Goal: Book appointment/travel/reservation

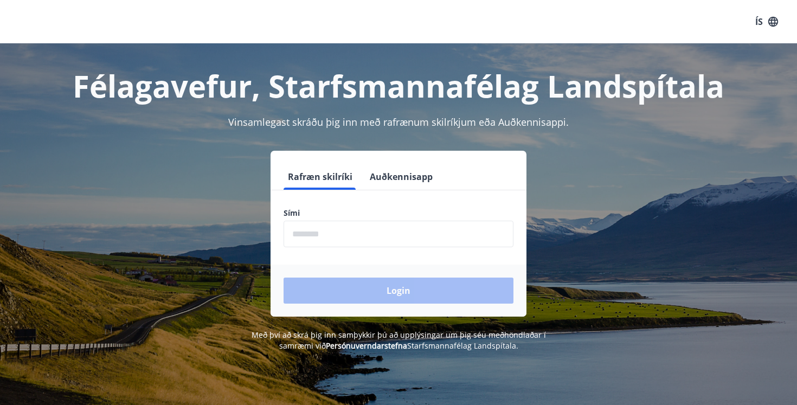
click at [343, 240] on input "phone" at bounding box center [399, 234] width 230 height 27
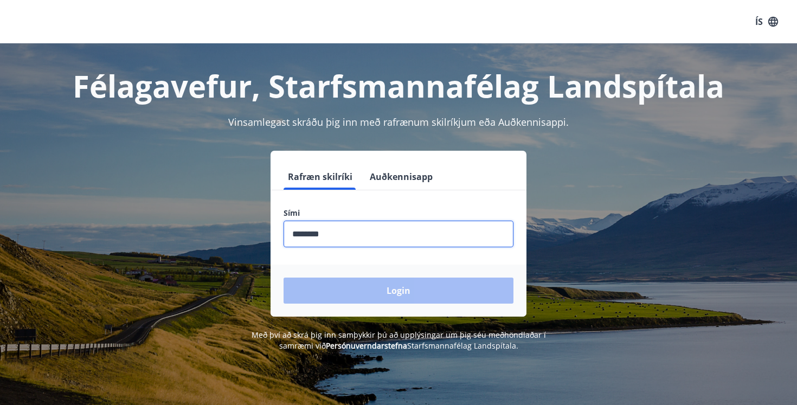
click at [357, 297] on div "Login" at bounding box center [399, 291] width 256 height 52
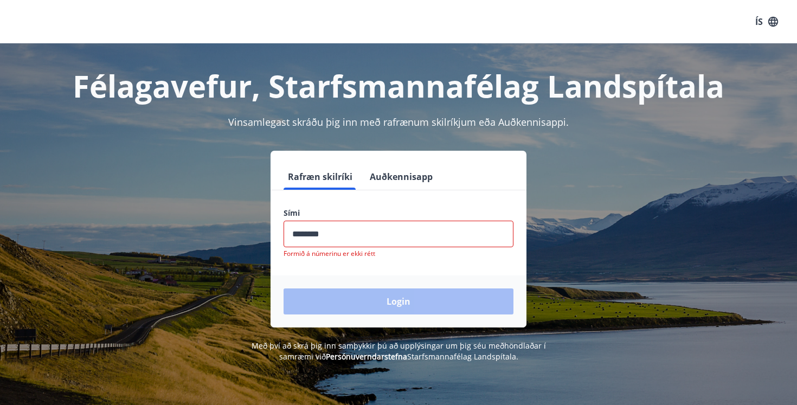
click at [354, 235] on input "phone" at bounding box center [399, 234] width 230 height 27
click at [312, 238] on input "phone" at bounding box center [399, 234] width 230 height 27
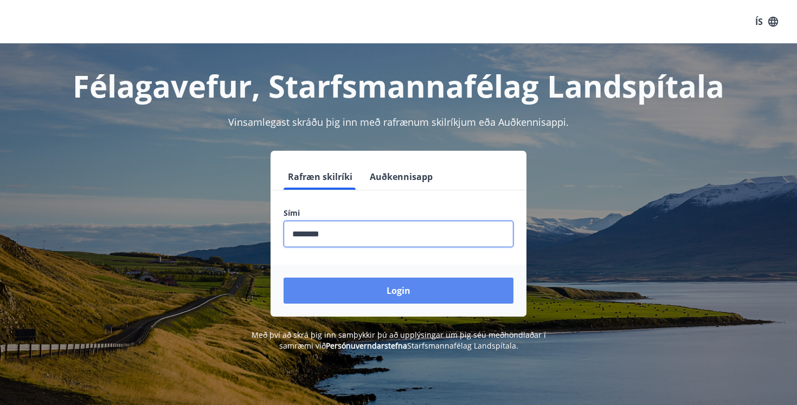
type input "********"
click at [336, 284] on button "Login" at bounding box center [399, 291] width 230 height 26
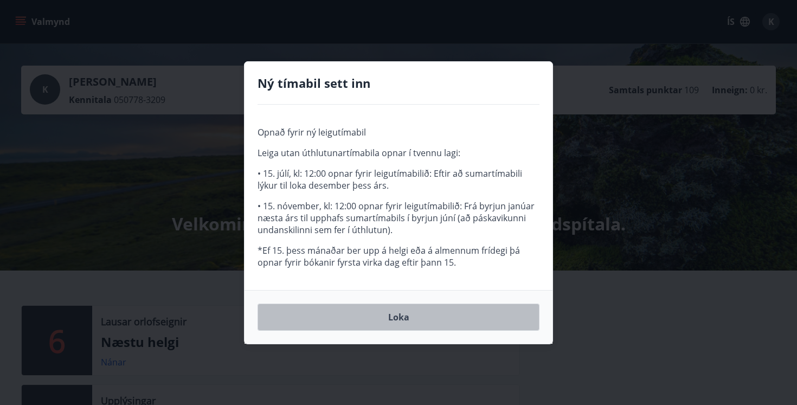
click at [350, 323] on button "Loka" at bounding box center [399, 317] width 282 height 27
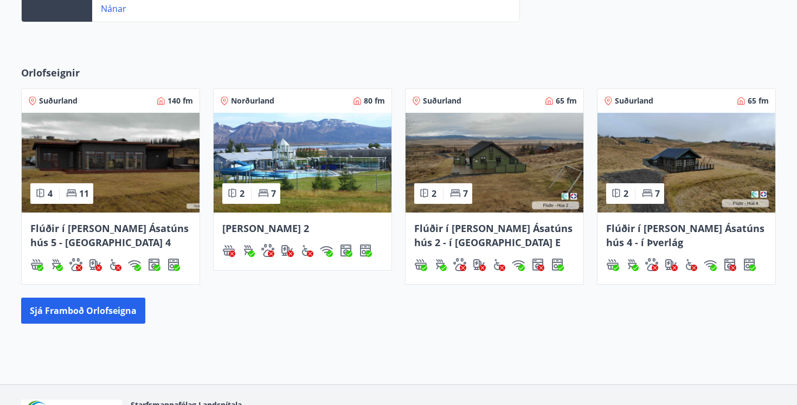
scroll to position [434, 0]
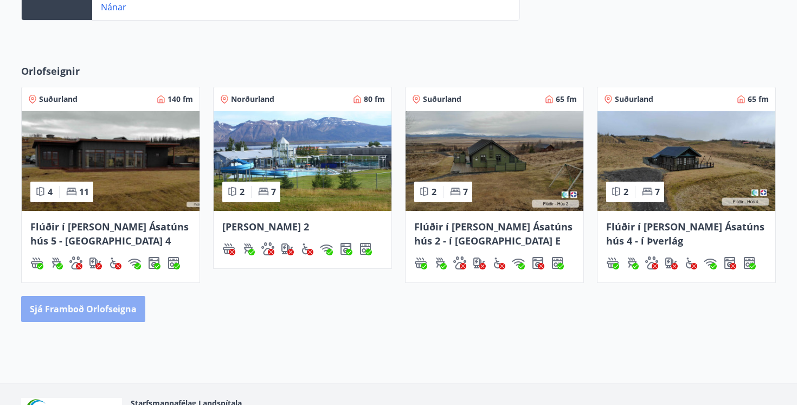
click at [97, 311] on button "Sjá framboð orlofseigna" at bounding box center [83, 309] width 124 height 26
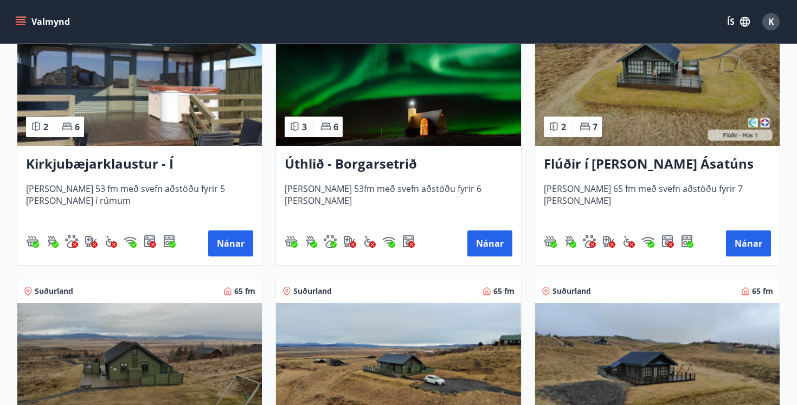
scroll to position [265, 0]
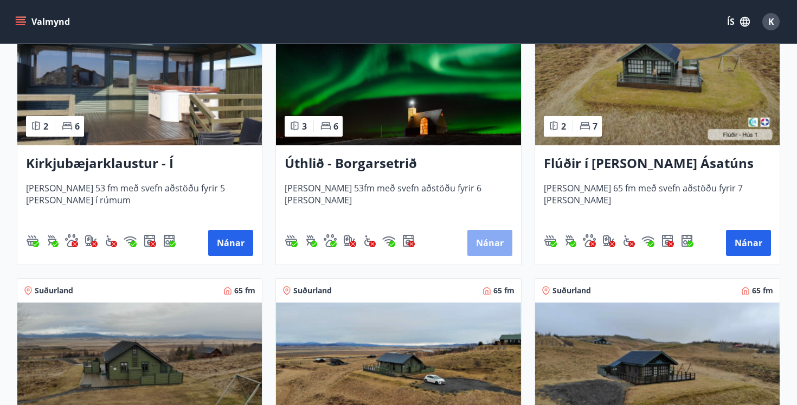
click at [495, 240] on button "Nánar" at bounding box center [489, 243] width 45 height 26
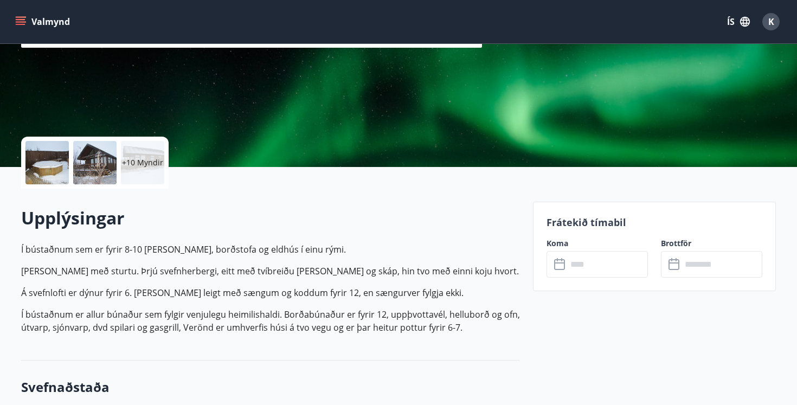
scroll to position [165, 0]
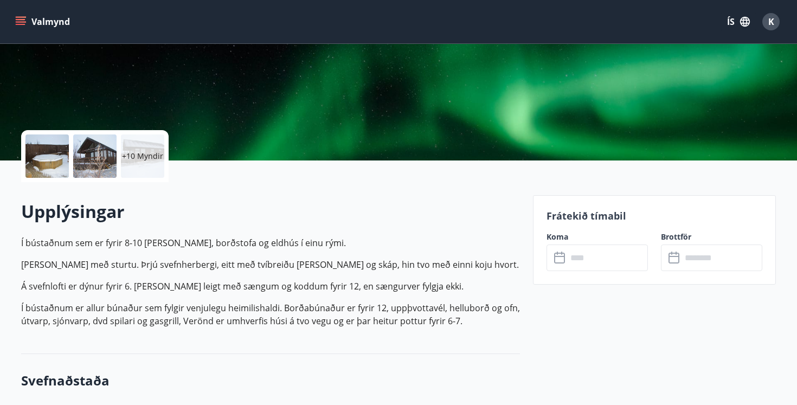
click at [566, 263] on icon at bounding box center [560, 258] width 13 height 13
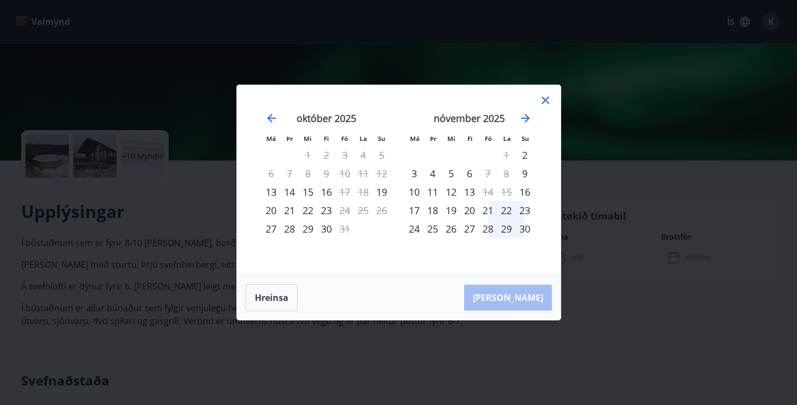
click at [546, 101] on icon at bounding box center [546, 101] width 8 height 8
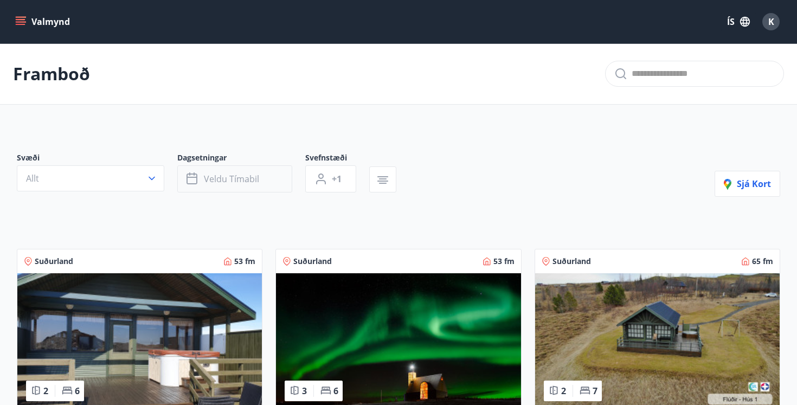
click at [243, 185] on button "Veldu tímabil" at bounding box center [234, 178] width 115 height 27
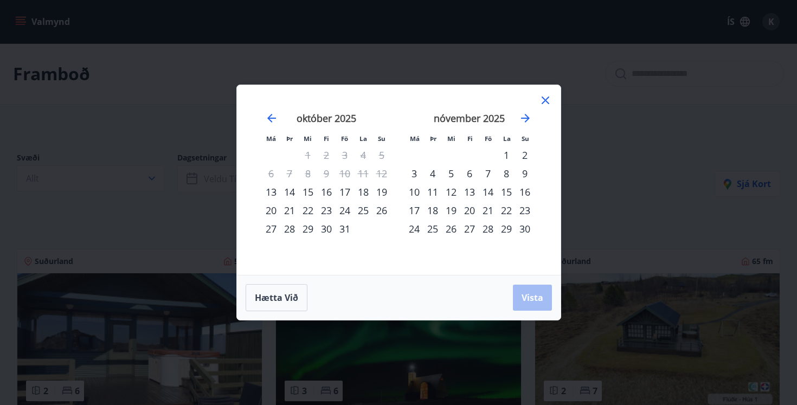
click at [343, 210] on div "24" at bounding box center [345, 210] width 18 height 18
click at [270, 226] on div "27" at bounding box center [271, 229] width 18 height 18
click at [521, 293] on button "Vista" at bounding box center [532, 298] width 39 height 26
